Goal: Information Seeking & Learning: Learn about a topic

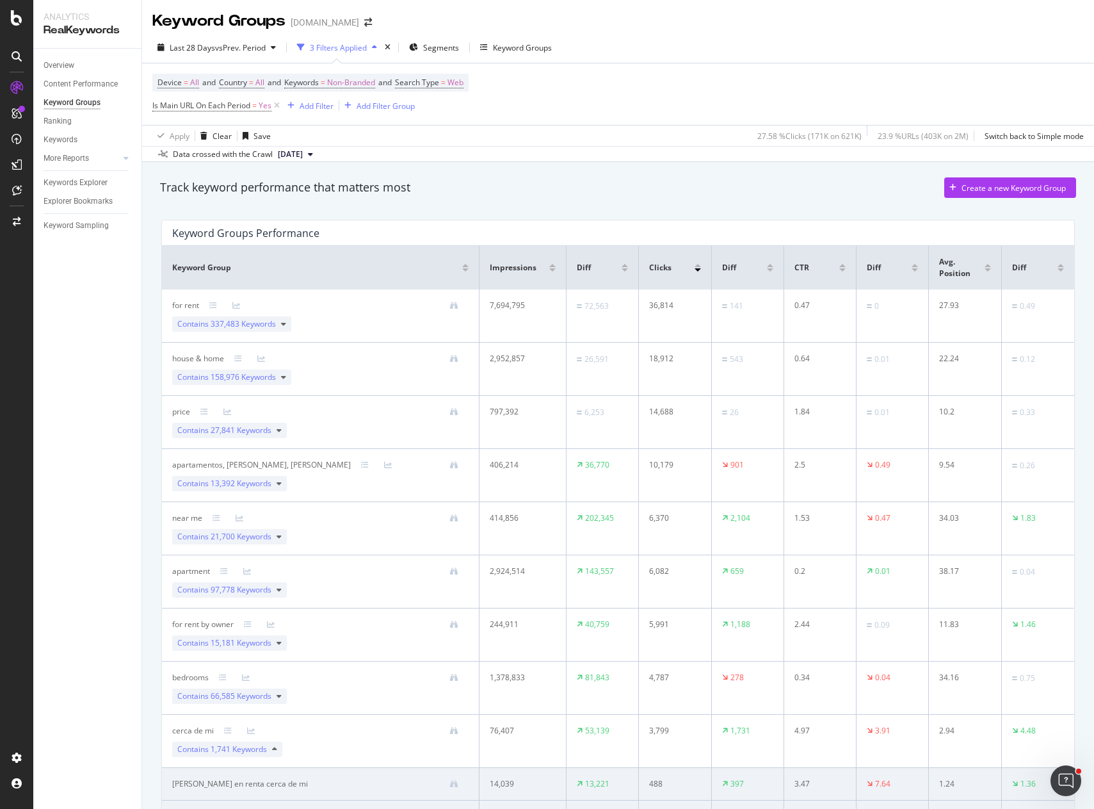
click at [682, 175] on div "Track keyword performance that matters most Create a new Keyword Group" at bounding box center [618, 190] width 929 height 38
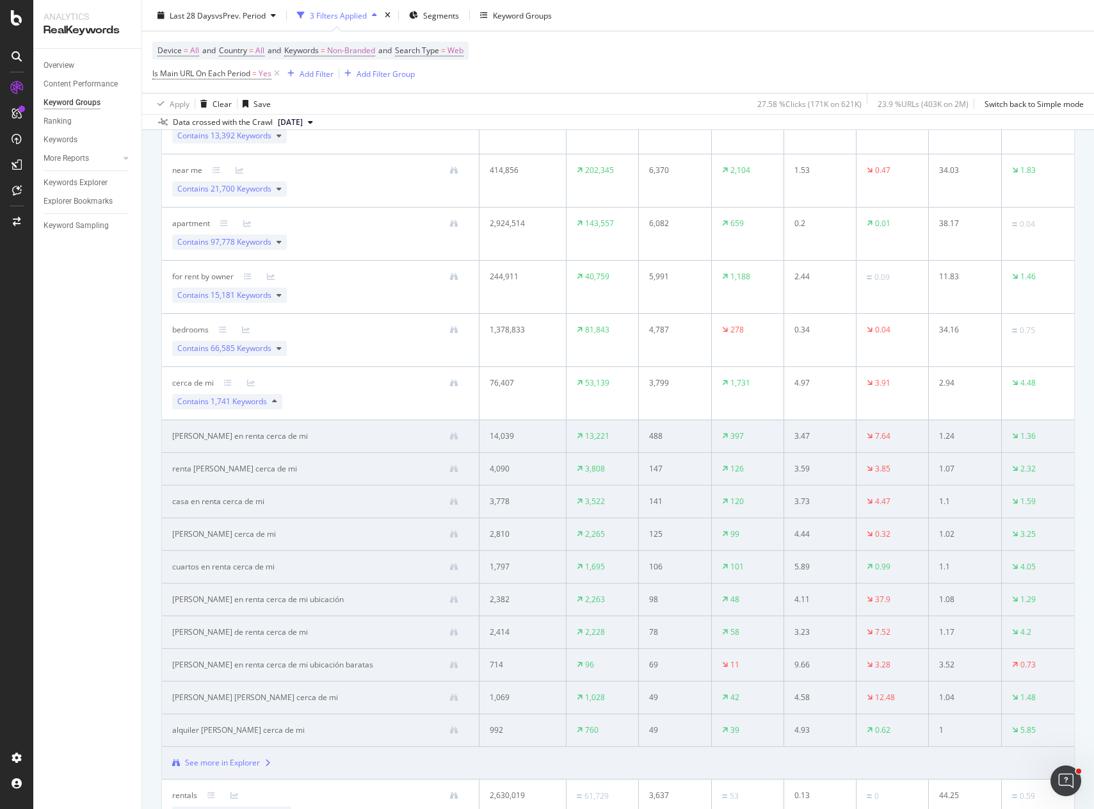
scroll to position [384, 0]
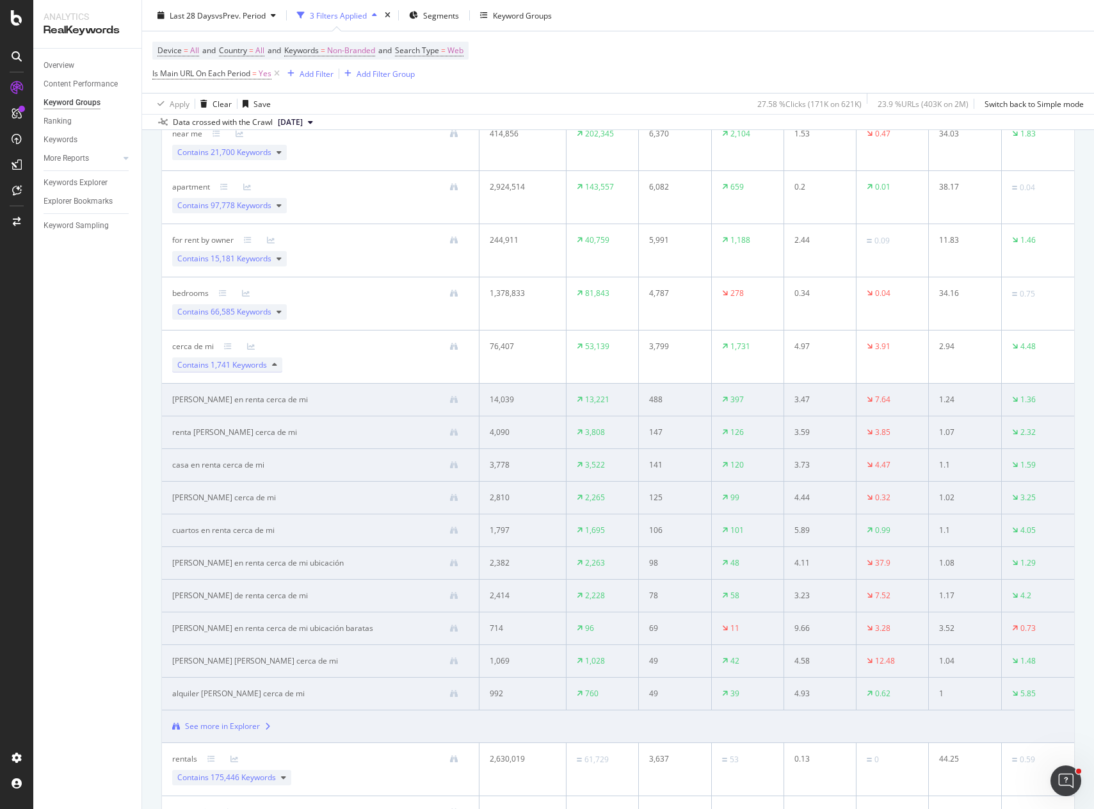
click at [250, 367] on span "1,741 Keywords" at bounding box center [239, 364] width 56 height 11
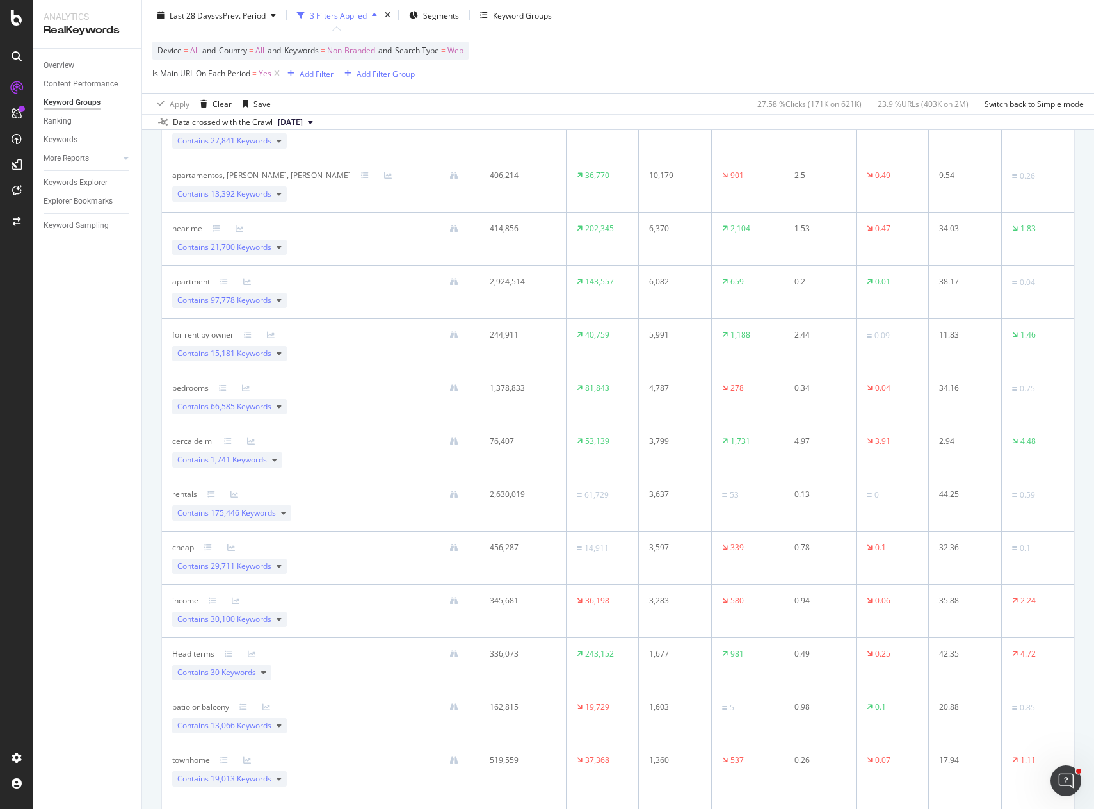
scroll to position [256, 0]
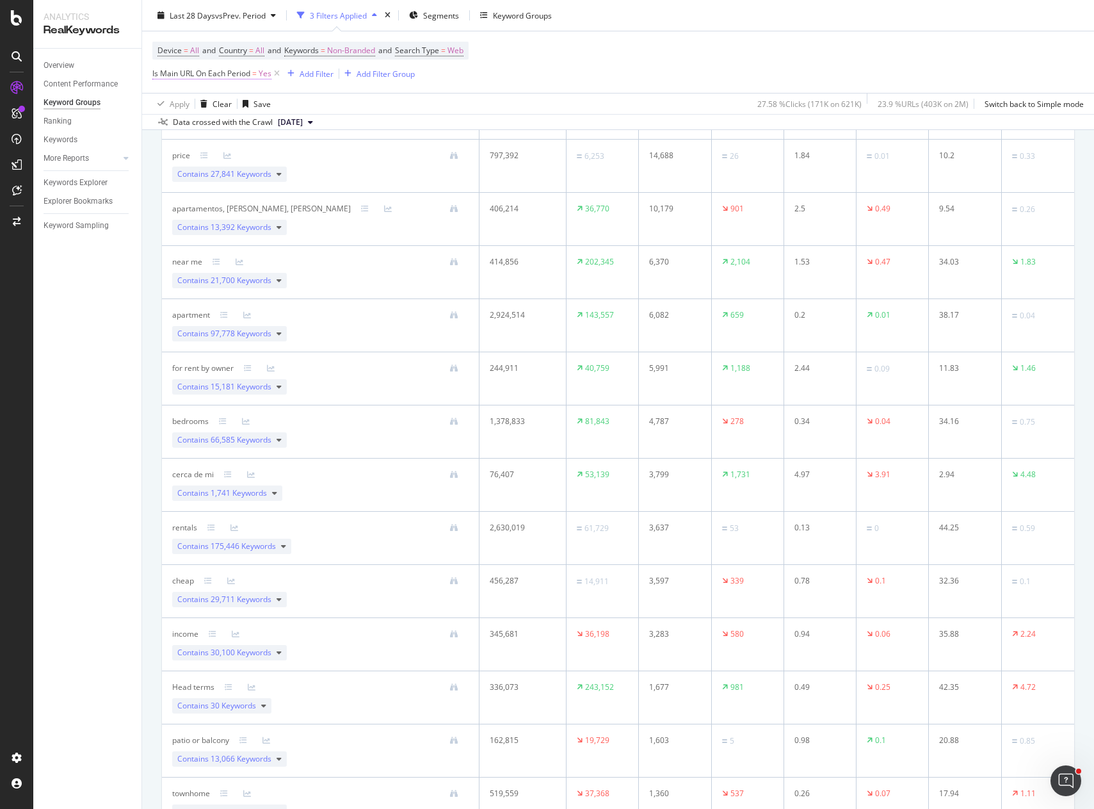
click at [235, 72] on span "Is Main URL On Each Period" at bounding box center [201, 73] width 98 height 11
click at [199, 104] on span "On Each Period" at bounding box center [191, 104] width 54 height 11
click at [231, 145] on span "On Current Period" at bounding box center [202, 147] width 65 height 11
click at [291, 152] on div "Apply" at bounding box center [294, 154] width 20 height 11
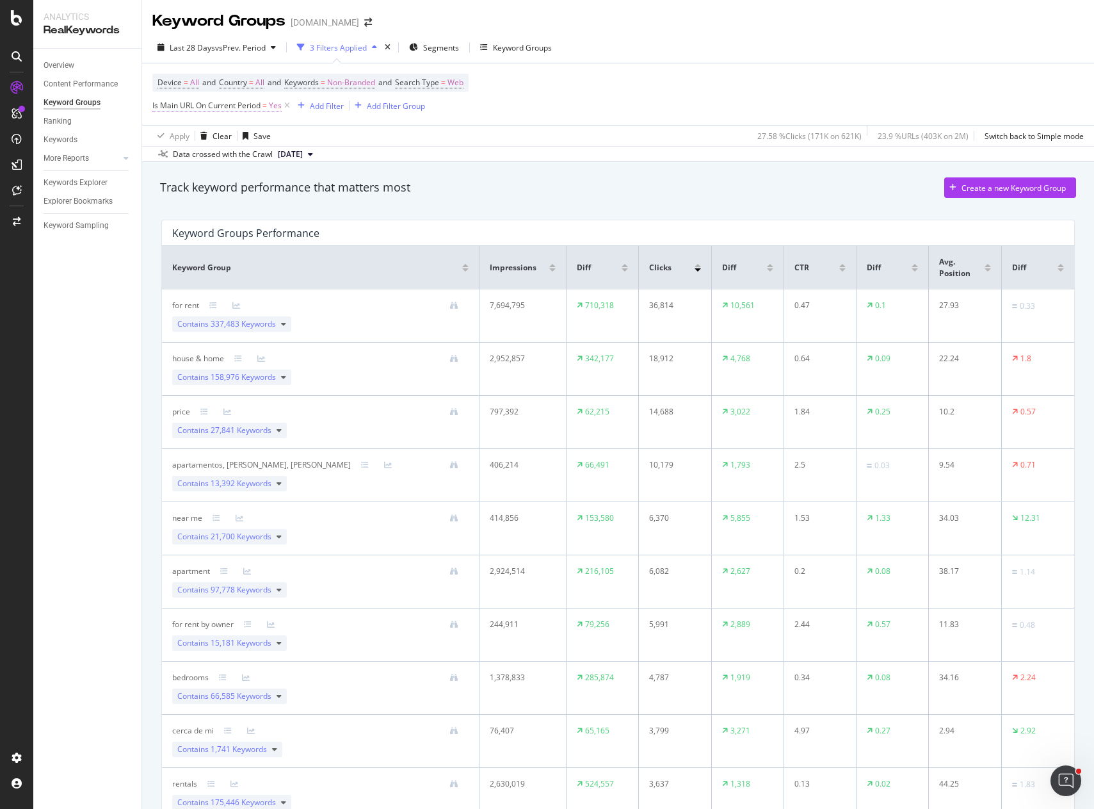
click at [219, 102] on span "Is Main URL On Current Period" at bounding box center [206, 105] width 108 height 11
click at [178, 158] on icon at bounding box center [181, 160] width 9 height 8
click at [211, 140] on span "On Current Period" at bounding box center [196, 136] width 65 height 11
click at [403, 133] on div "Apply Clear Save 27.58 % Clicks ( 171K on 621K ) 23.9 % URLs ( 403K on 2M ) Swi…" at bounding box center [618, 135] width 952 height 21
click at [273, 107] on span "Yes" at bounding box center [275, 106] width 13 height 18
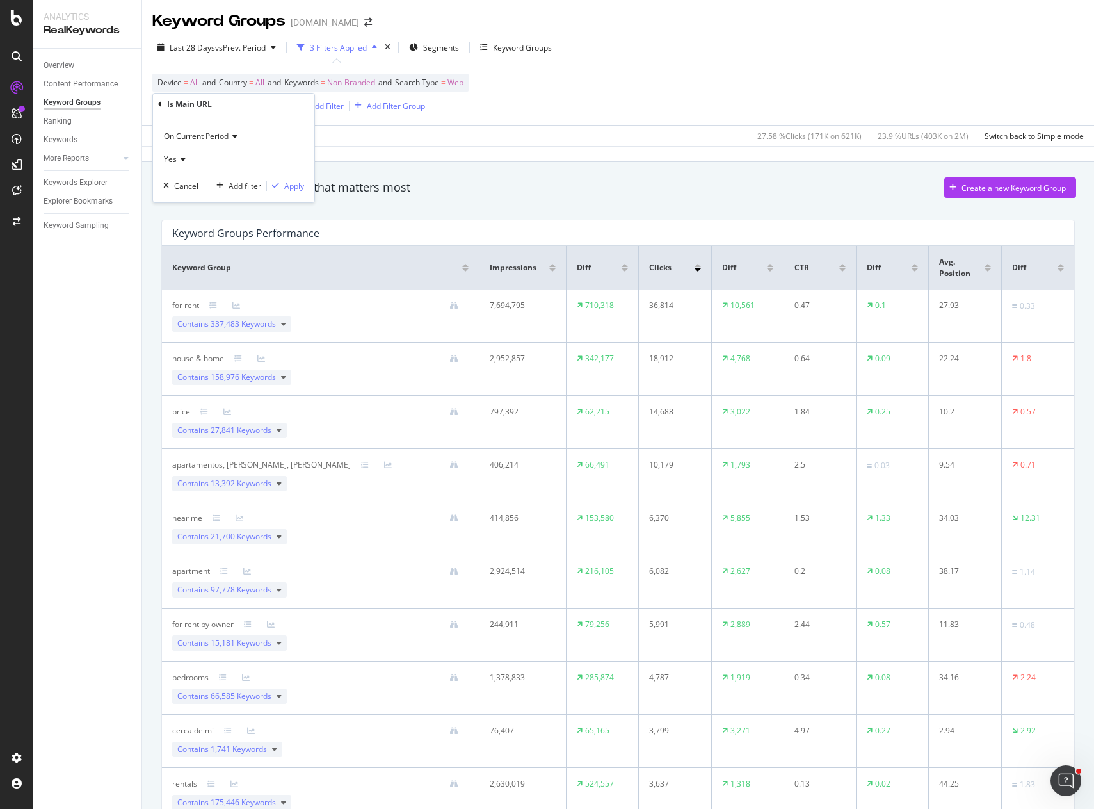
click at [181, 158] on icon at bounding box center [181, 160] width 9 height 8
click at [217, 136] on span "On Current Period" at bounding box center [196, 136] width 65 height 11
click at [222, 211] on div "Has Changed" at bounding box center [235, 212] width 137 height 17
click at [293, 185] on div "Apply" at bounding box center [294, 186] width 20 height 11
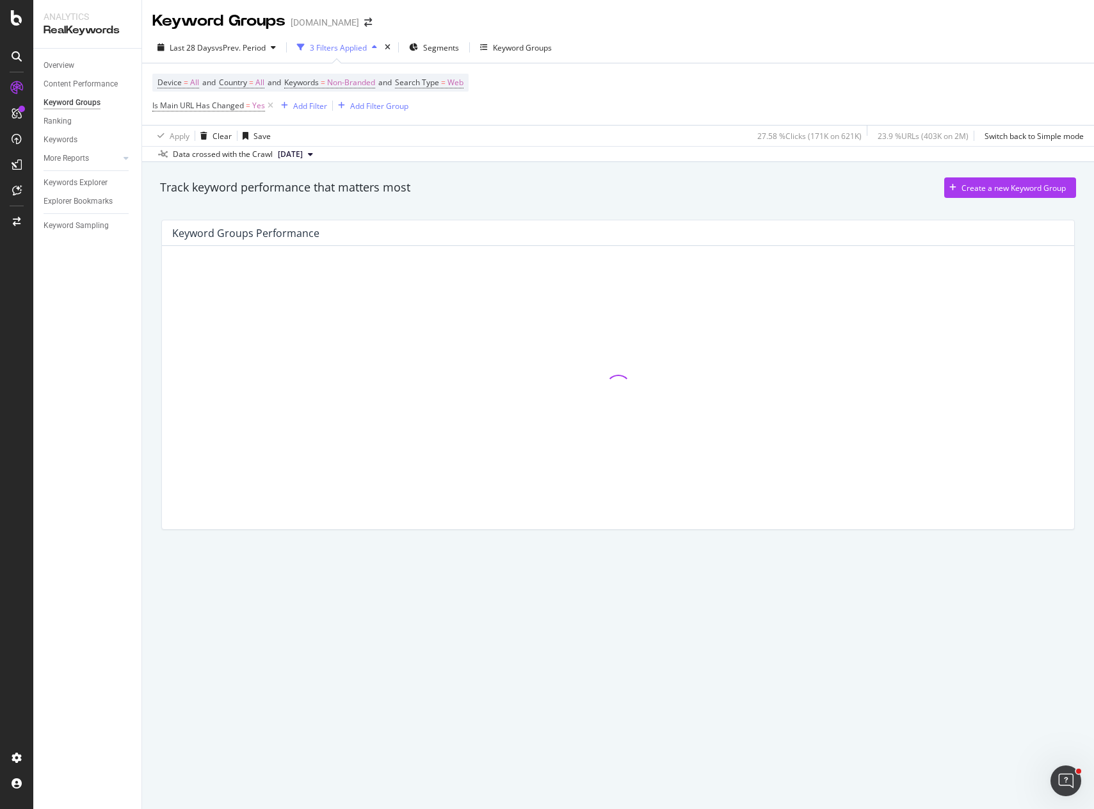
click at [678, 198] on div "Track keyword performance that matters most Create a new Keyword Group" at bounding box center [618, 187] width 916 height 20
click at [713, 72] on div "Device = All and Country = All and Keywords = Non-Branded and Search Type = Web…" at bounding box center [618, 93] width 932 height 61
click at [813, 27] on div "Keyword Groups [DOMAIN_NAME]" at bounding box center [618, 16] width 952 height 32
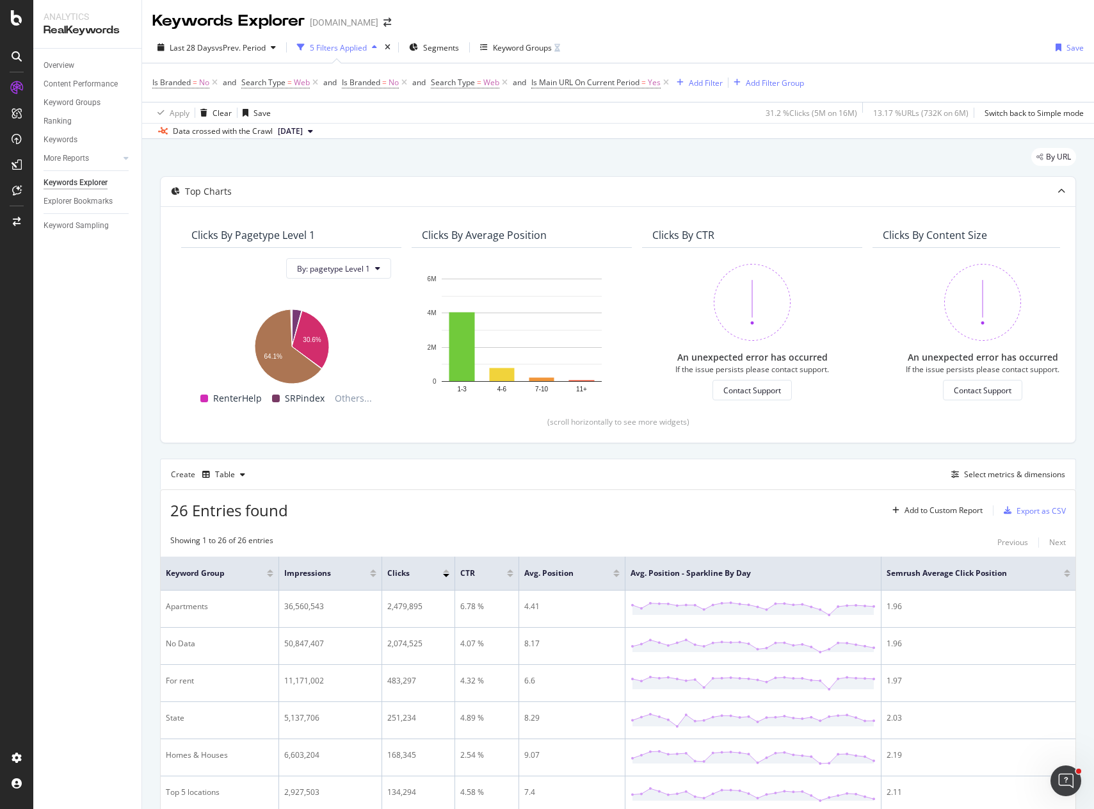
click at [659, 132] on div "Data crossed with the Crawl 2025 Aug. 15th" at bounding box center [618, 130] width 952 height 15
